Goal: Transaction & Acquisition: Download file/media

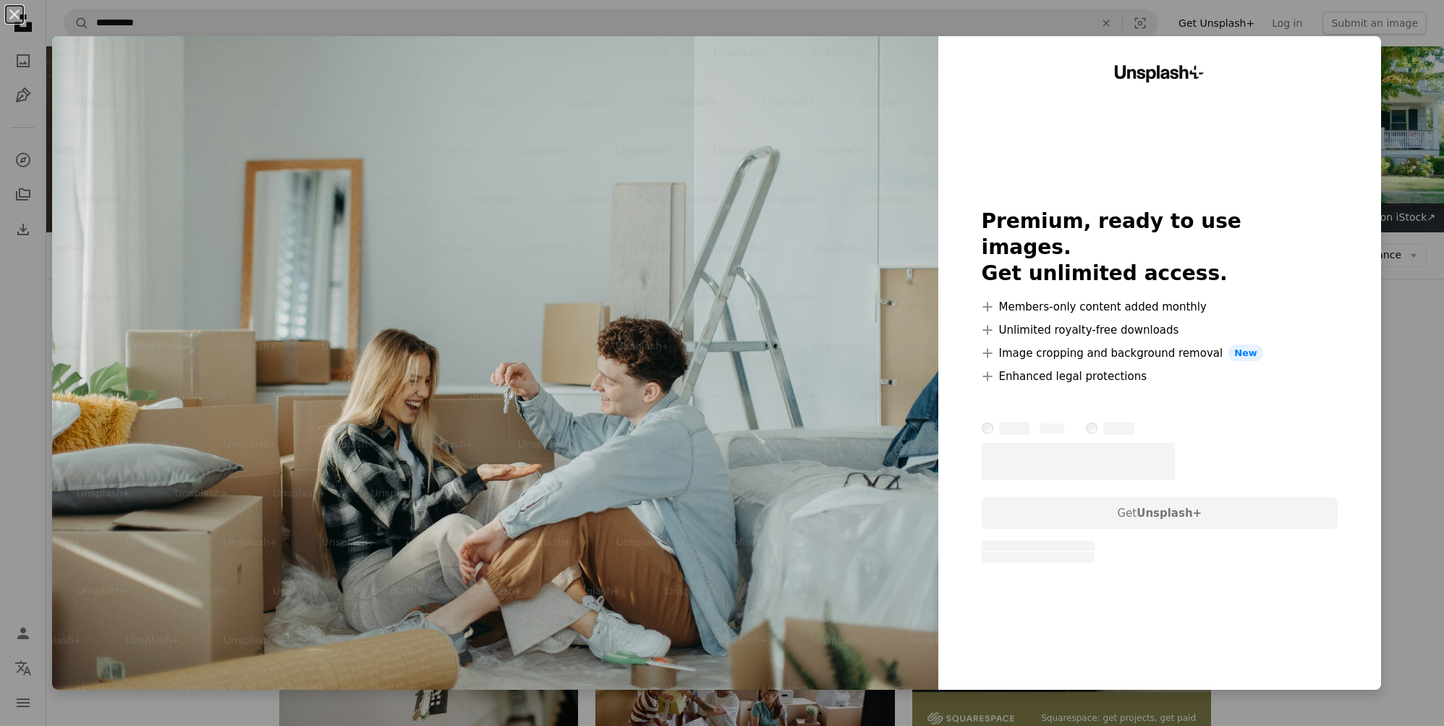
scroll to position [879, 0]
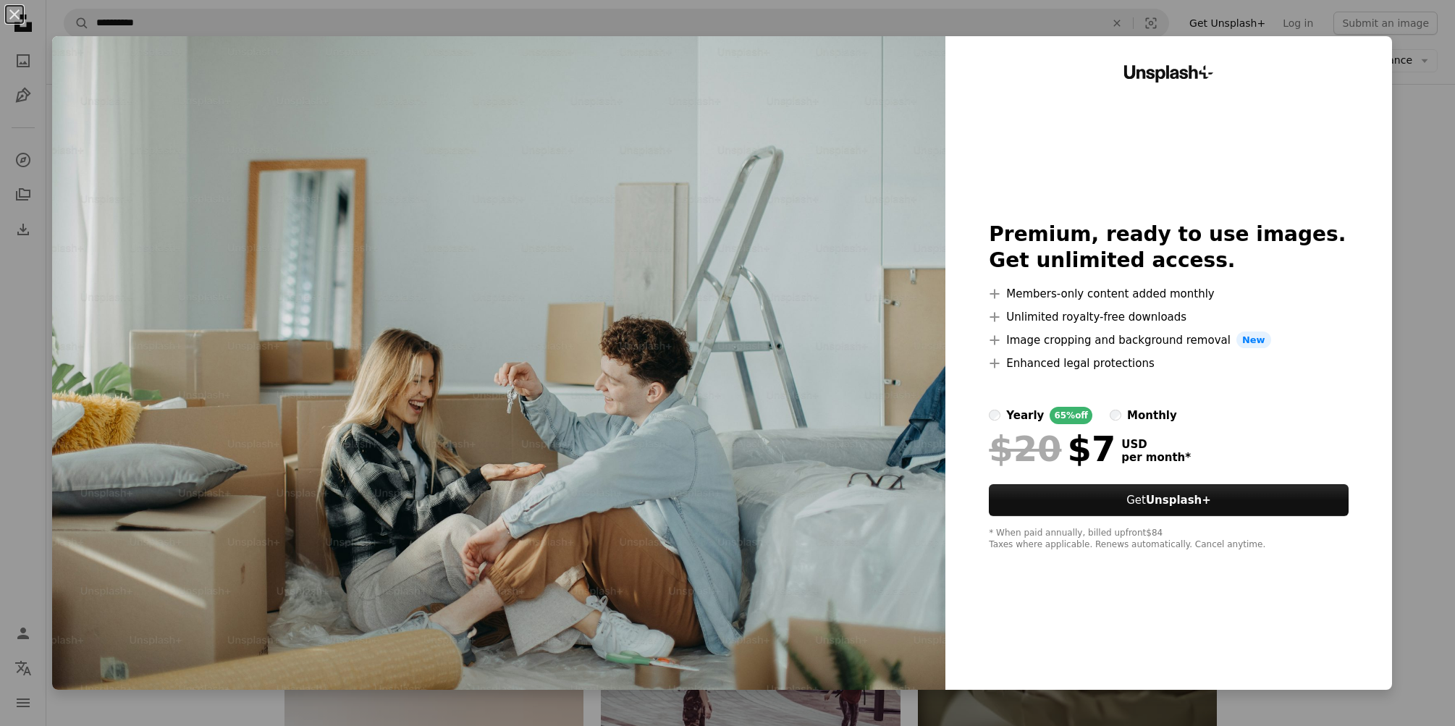
drag, startPoint x: 1389, startPoint y: 226, endPoint x: 1418, endPoint y: 233, distance: 29.1
click at [1397, 227] on div "An X shape Unsplash+ Premium, ready to use images. Get unlimited access. A plus…" at bounding box center [727, 363] width 1455 height 726
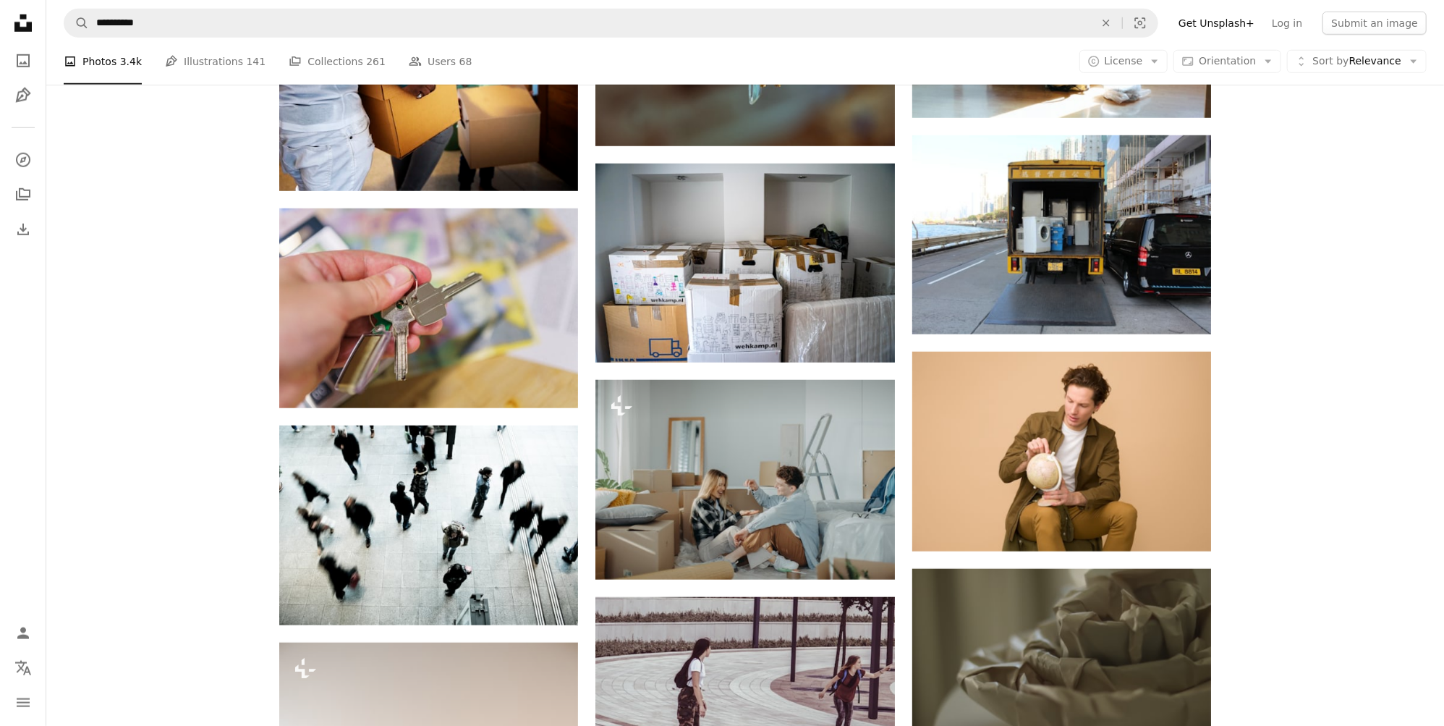
click at [1418, 233] on div "Plus sign for Unsplash+ A heart A plus sign Getty Images For Unsplash+ A lock D…" at bounding box center [745, 537] width 1398 height 2046
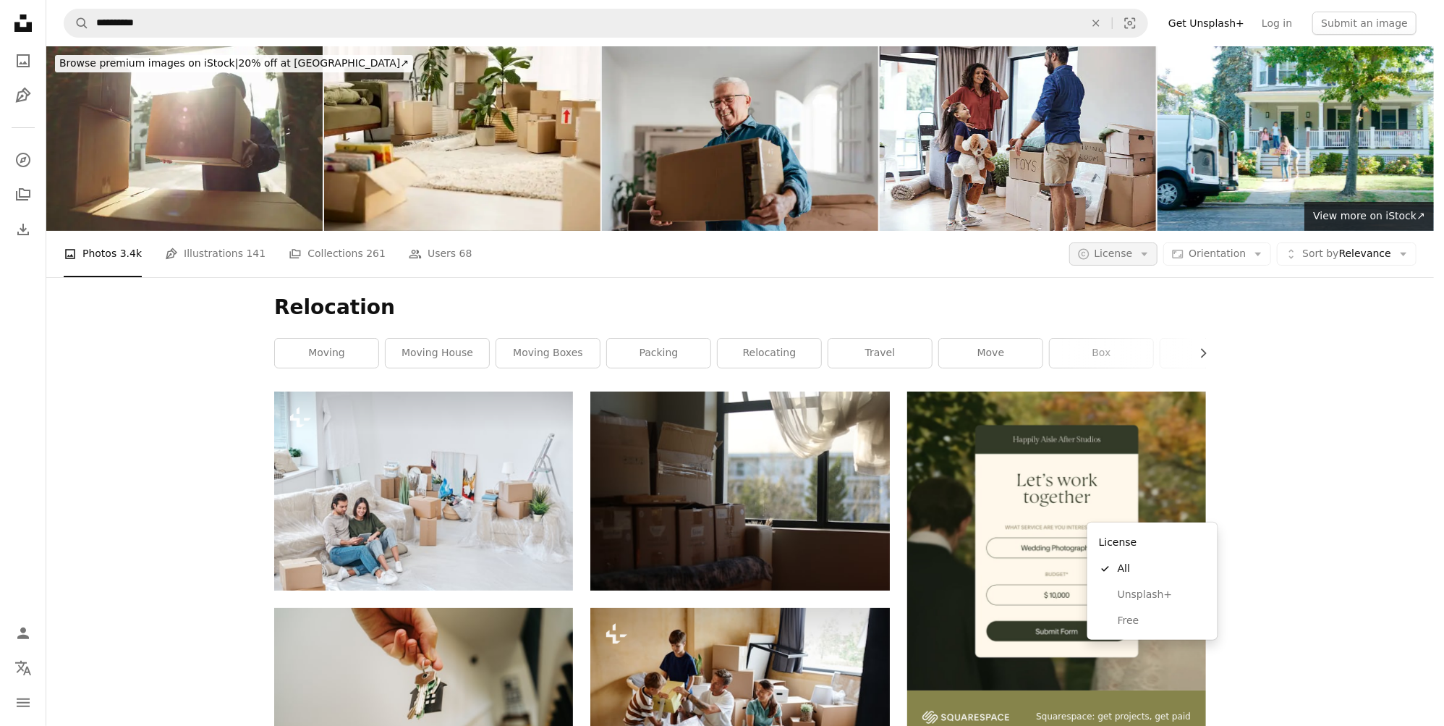
scroll to position [444, 0]
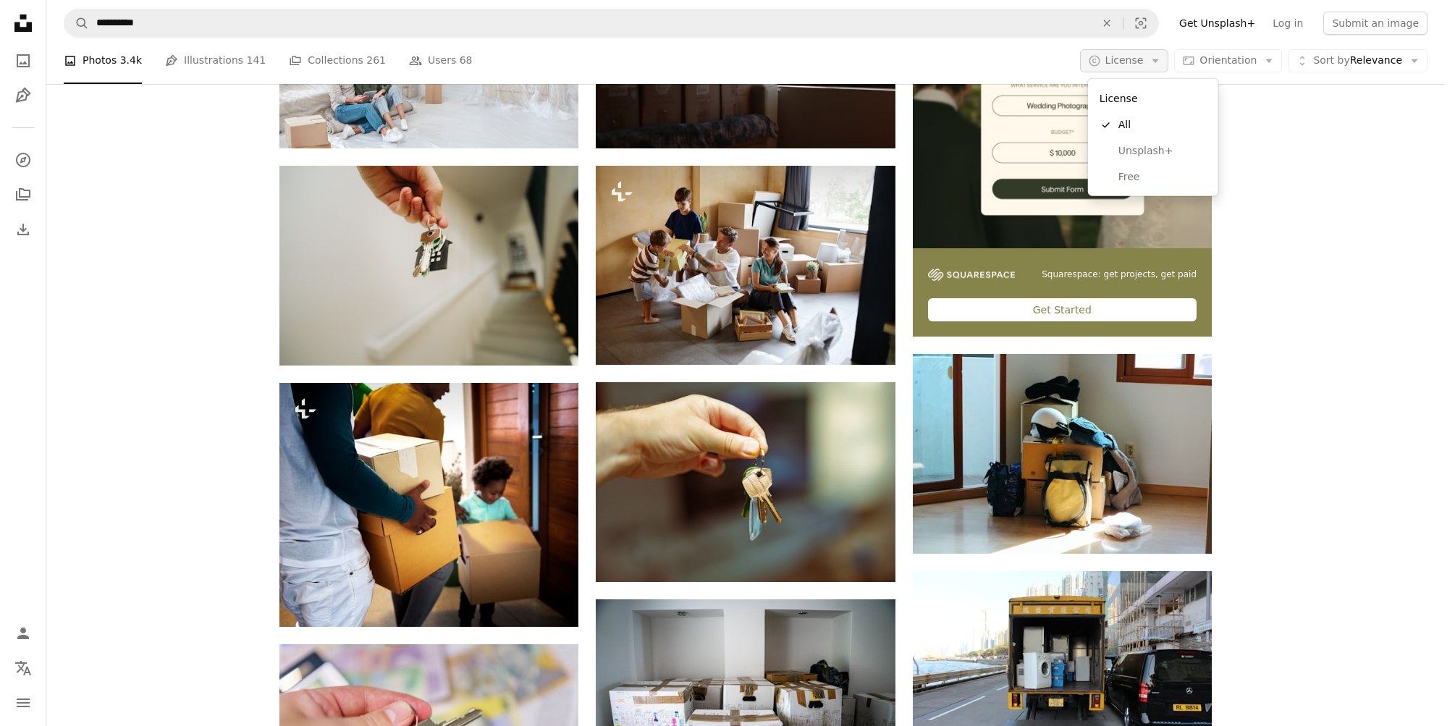
click at [1151, 64] on button "A copyright icon © License Arrow down" at bounding box center [1124, 60] width 89 height 23
click at [1140, 172] on span "Free" at bounding box center [1162, 177] width 88 height 14
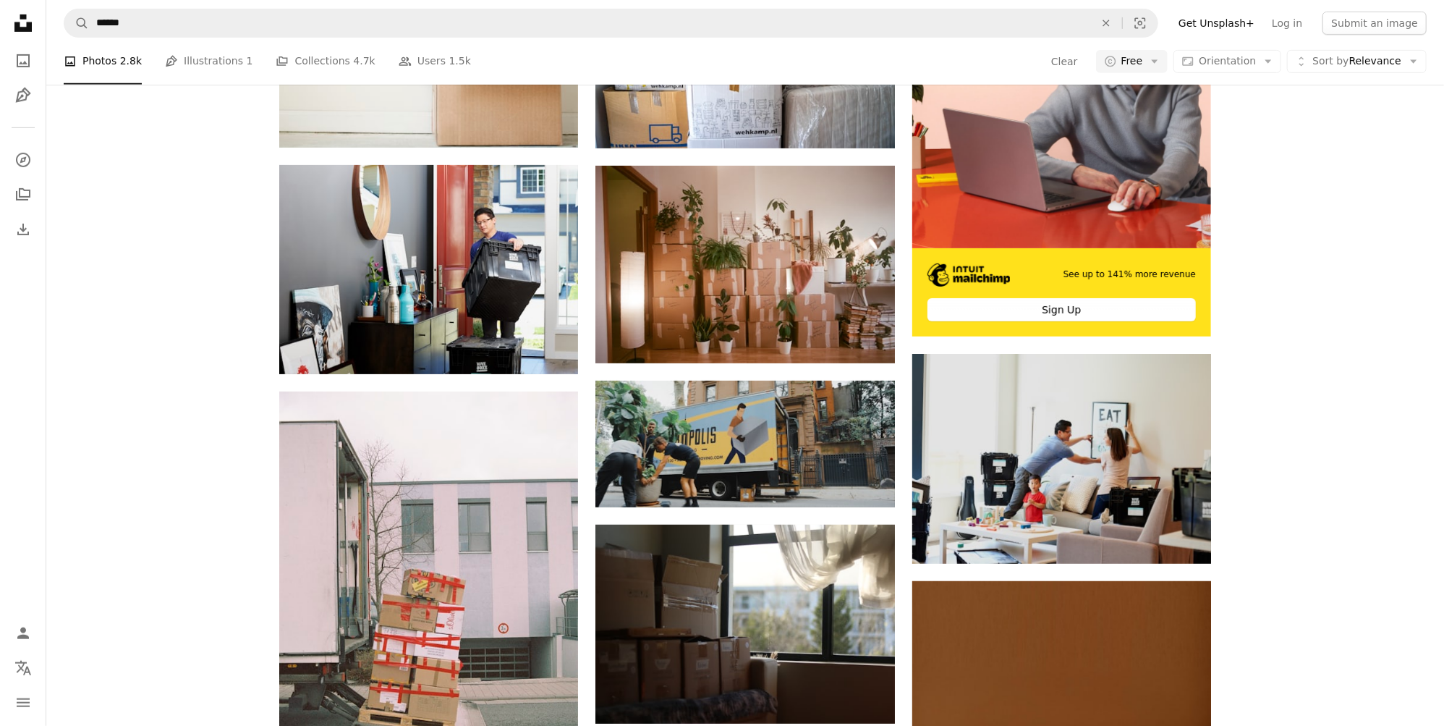
scroll to position [570, 0]
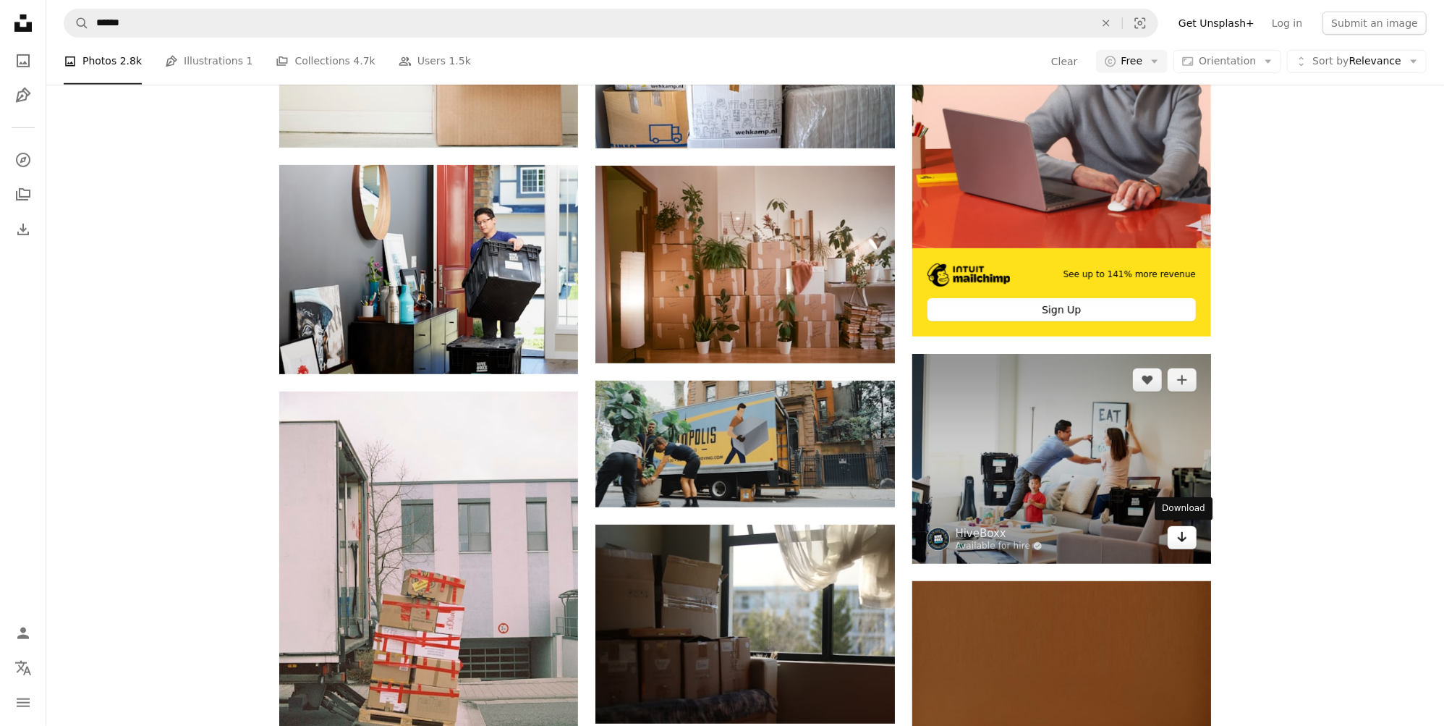
click at [1178, 528] on icon "Arrow pointing down" at bounding box center [1183, 536] width 12 height 17
